Goal: Task Accomplishment & Management: Use online tool/utility

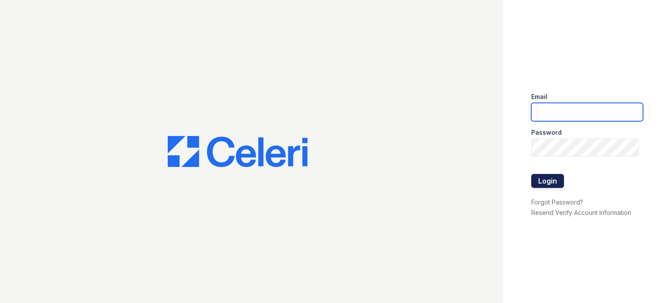
type input "[DOMAIN_NAME][EMAIL_ADDRESS][DOMAIN_NAME]"
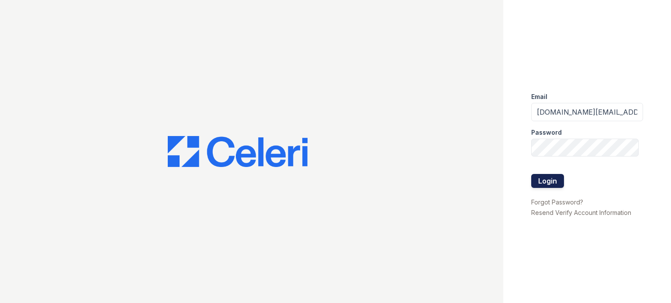
click at [550, 180] on button "Login" at bounding box center [547, 181] width 33 height 14
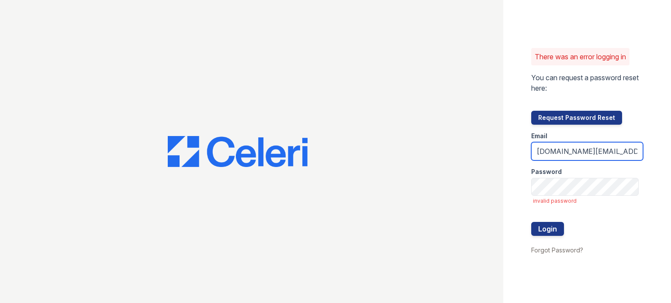
click at [571, 146] on input "[DOMAIN_NAME][EMAIL_ADDRESS][DOMAIN_NAME]" at bounding box center [587, 151] width 112 height 18
type input "kimberly.am@cafmanagement.com"
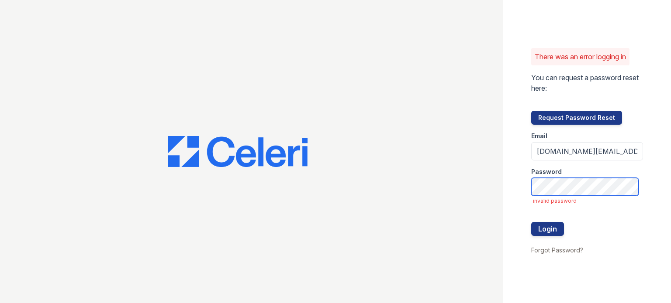
click at [531, 222] on button "Login" at bounding box center [547, 229] width 33 height 14
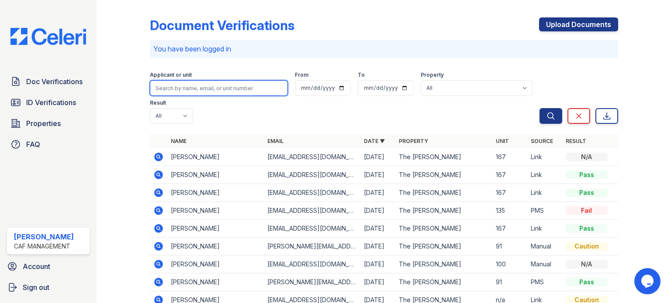
click at [198, 87] on input "search" at bounding box center [219, 88] width 138 height 16
type input "Dewayne"
click at [539, 108] on button "Search" at bounding box center [550, 116] width 23 height 16
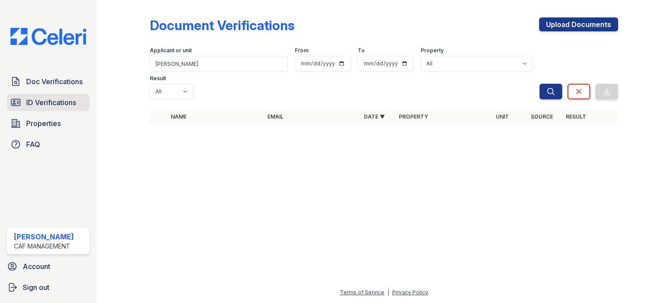
click at [58, 104] on span "ID Verifications" at bounding box center [51, 102] width 50 height 10
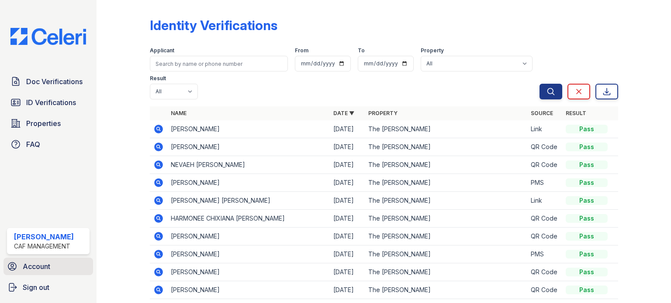
click at [48, 271] on span "Account" at bounding box center [37, 266] width 28 height 10
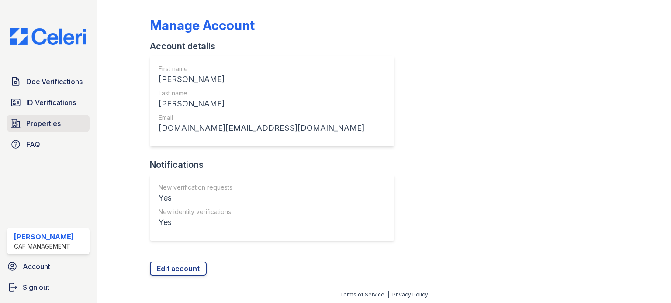
click at [46, 127] on span "Properties" at bounding box center [43, 123] width 34 height 10
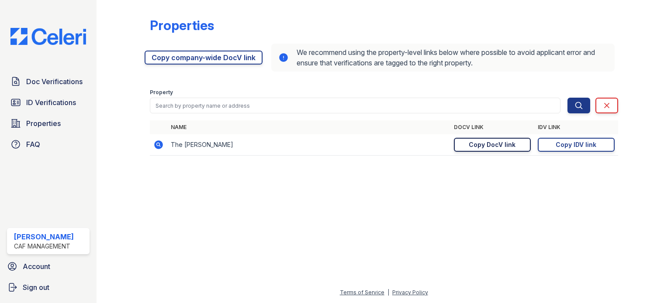
click at [476, 146] on div "Copy DocV link" at bounding box center [491, 145] width 47 height 9
click at [580, 146] on div "Copy IDV link" at bounding box center [575, 145] width 41 height 9
